Goal: Transaction & Acquisition: Purchase product/service

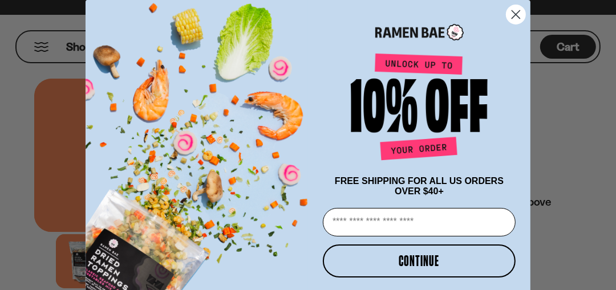
click at [511, 12] on circle "Close dialog" at bounding box center [516, 14] width 19 height 19
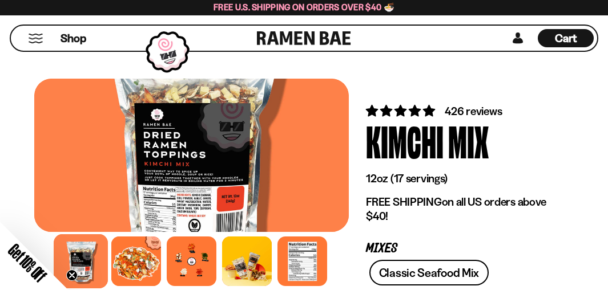
scroll to position [171, 0]
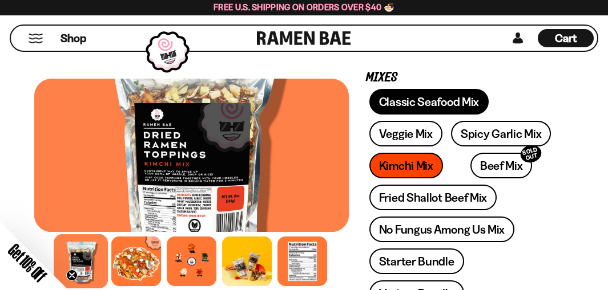
click at [440, 103] on link "Classic Seafood Mix" at bounding box center [428, 102] width 119 height 26
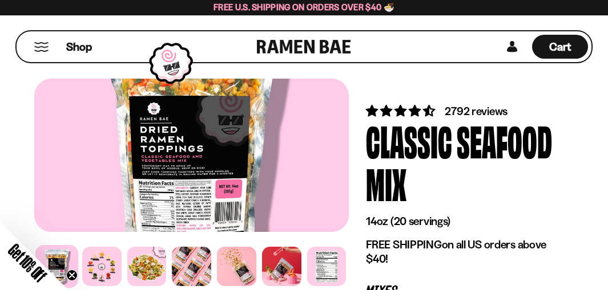
scroll to position [171, 0]
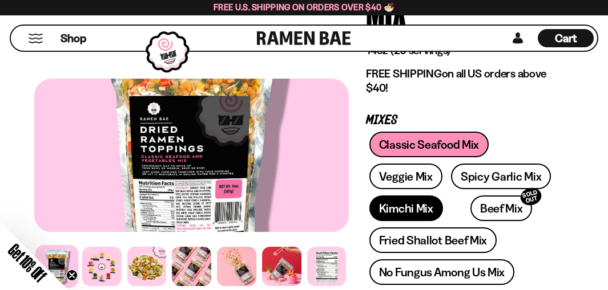
click at [391, 209] on link "Kimchi Mix" at bounding box center [406, 209] width 74 height 26
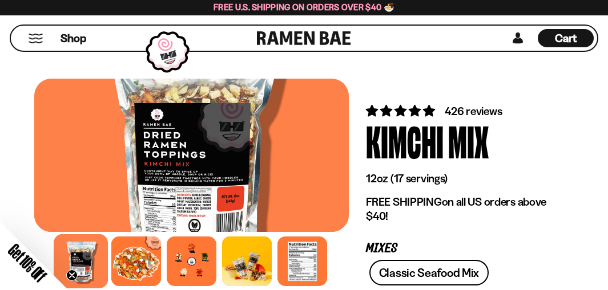
scroll to position [171, 0]
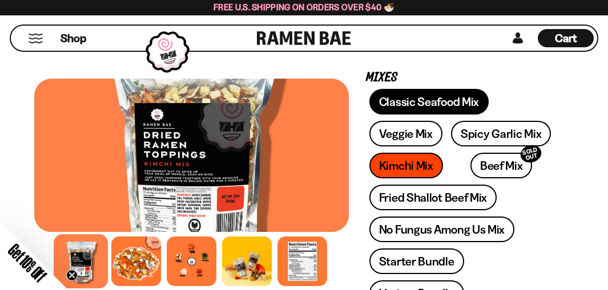
click at [415, 100] on link "Classic Seafood Mix" at bounding box center [428, 102] width 119 height 26
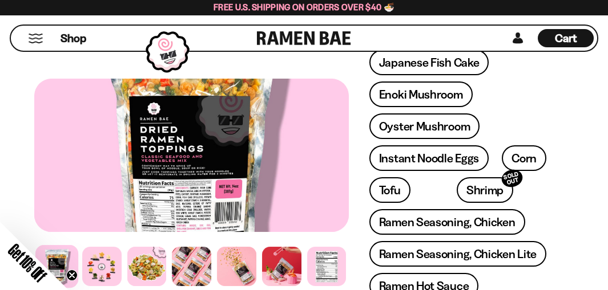
scroll to position [685, 0]
